Goal: Entertainment & Leisure: Consume media (video, audio)

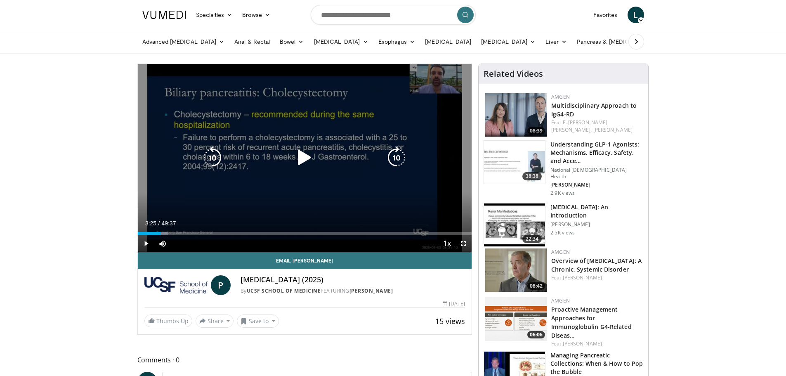
click at [306, 157] on icon "Video Player" at bounding box center [304, 157] width 23 height 23
click at [308, 157] on icon "Video Player" at bounding box center [304, 157] width 23 height 23
click at [304, 158] on icon "Video Player" at bounding box center [304, 157] width 23 height 23
click at [305, 154] on icon "Video Player" at bounding box center [304, 157] width 23 height 23
click at [306, 153] on icon "Video Player" at bounding box center [304, 157] width 23 height 23
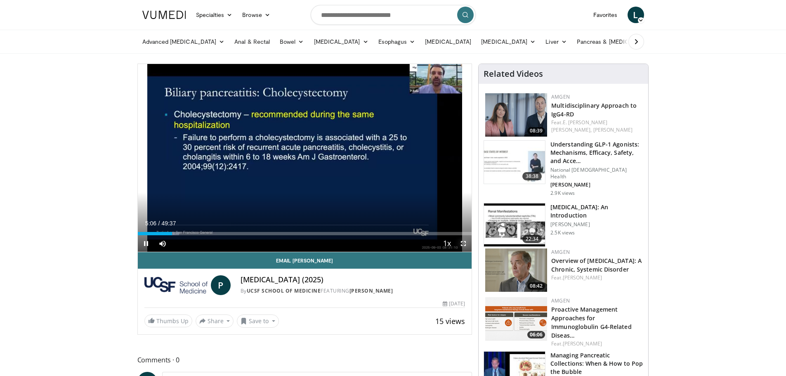
click at [465, 246] on span "Video Player" at bounding box center [463, 243] width 16 height 16
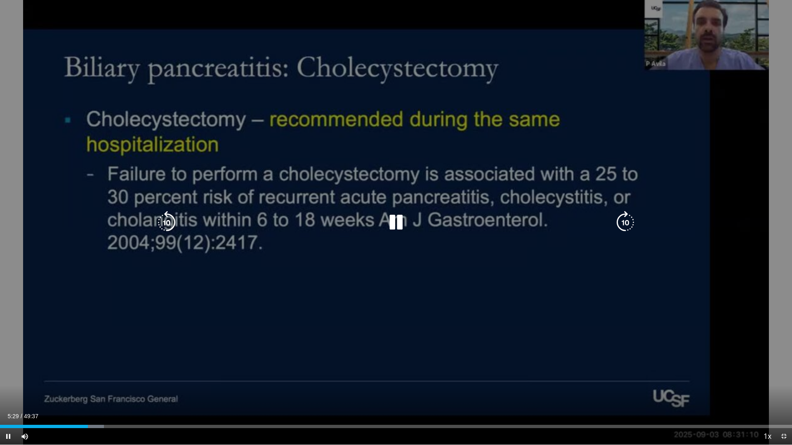
click at [394, 220] on icon "Video Player" at bounding box center [395, 222] width 23 height 23
click at [393, 217] on icon "Video Player" at bounding box center [395, 222] width 23 height 23
click at [395, 220] on icon "Video Player" at bounding box center [395, 222] width 23 height 23
click at [397, 225] on icon "Video Player" at bounding box center [395, 222] width 23 height 23
drag, startPoint x: 396, startPoint y: 222, endPoint x: 401, endPoint y: 221, distance: 5.6
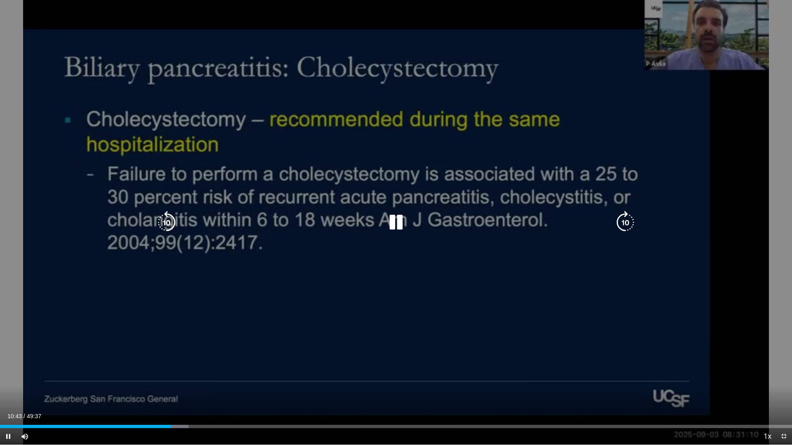
click at [396, 222] on icon "Video Player" at bounding box center [395, 222] width 23 height 23
click at [396, 221] on icon "Video Player" at bounding box center [395, 222] width 23 height 23
click at [398, 221] on icon "Video Player" at bounding box center [395, 222] width 23 height 23
